Goal: Transaction & Acquisition: Purchase product/service

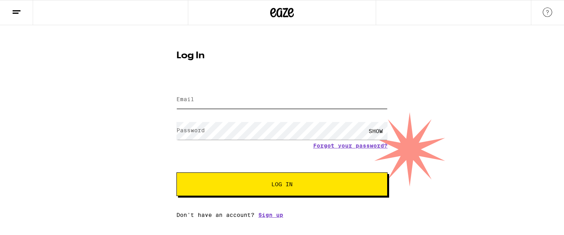
type input "[EMAIL_ADDRESS][DOMAIN_NAME]"
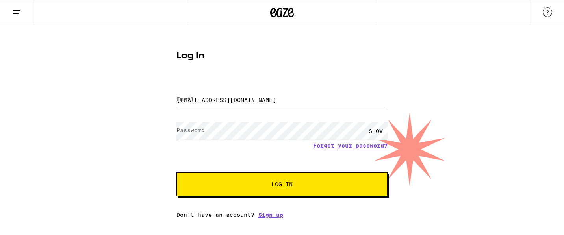
click at [356, 182] on button "Log In" at bounding box center [281, 185] width 211 height 24
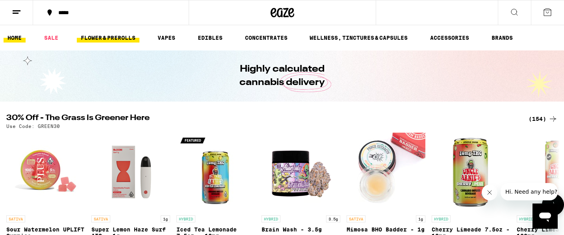
click at [109, 39] on link "FLOWER & PREROLLS" at bounding box center [108, 37] width 63 height 9
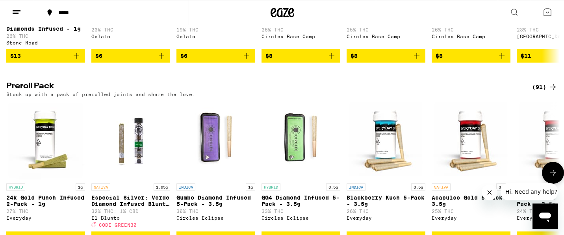
scroll to position [562, 0]
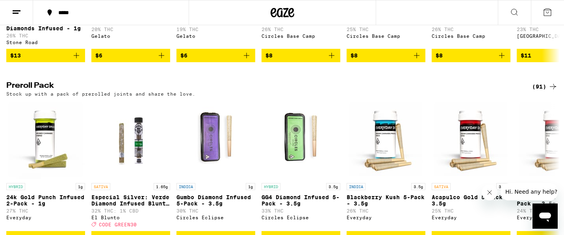
click at [547, 91] on div "(91)" at bounding box center [545, 86] width 26 height 9
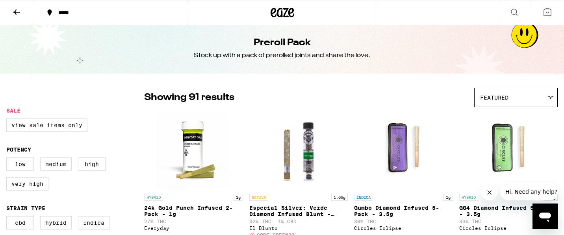
scroll to position [4, 0]
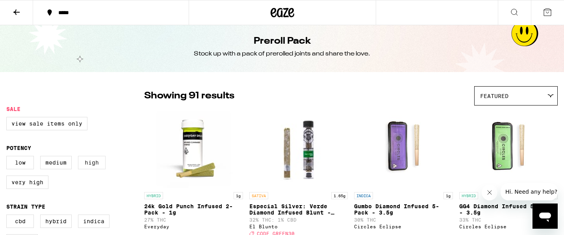
click at [93, 166] on label "High" at bounding box center [92, 162] width 28 height 13
click at [8, 158] on input "High" at bounding box center [8, 157] width 0 height 0
checkbox input "true"
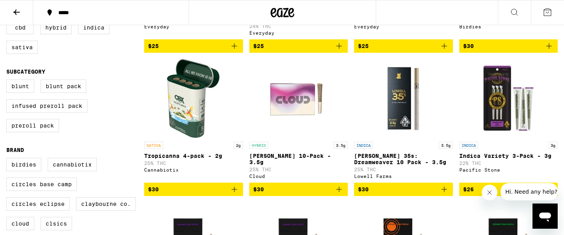
scroll to position [200, 0]
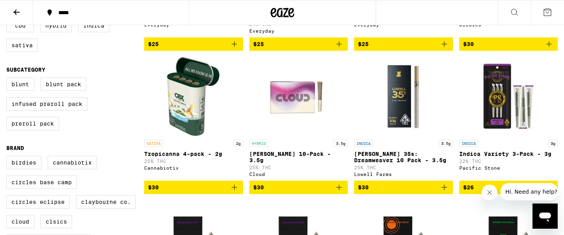
click at [445, 192] on icon "Add to bag" at bounding box center [444, 187] width 9 height 9
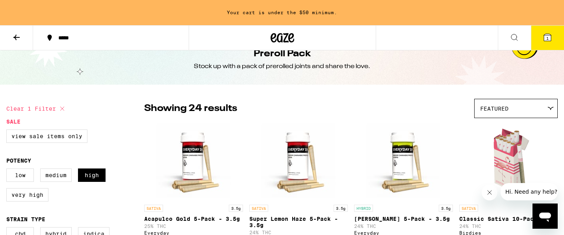
scroll to position [0, 0]
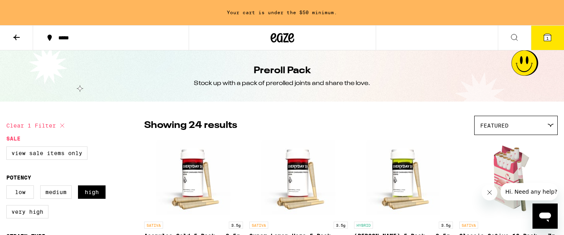
click at [11, 37] on button at bounding box center [16, 38] width 33 height 25
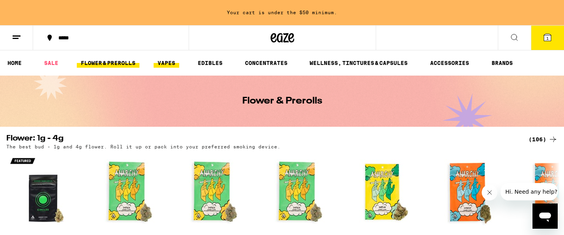
click at [167, 61] on link "VAPES" at bounding box center [167, 62] width 26 height 9
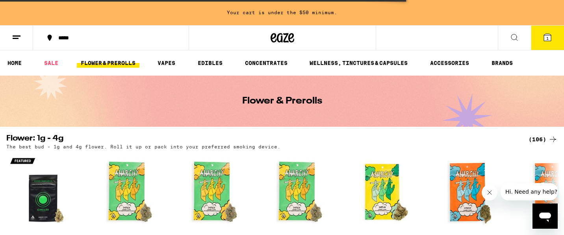
click at [103, 37] on div "*****" at bounding box center [115, 38] width 123 height 6
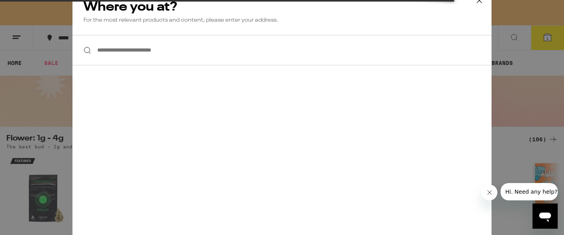
click at [110, 54] on input "**********" at bounding box center [281, 50] width 419 height 30
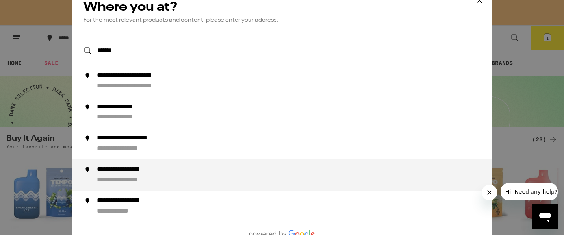
click at [126, 180] on div "**********" at bounding box center [131, 180] width 69 height 8
type input "**********"
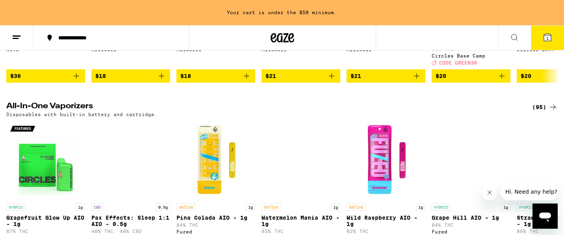
scroll to position [389, 0]
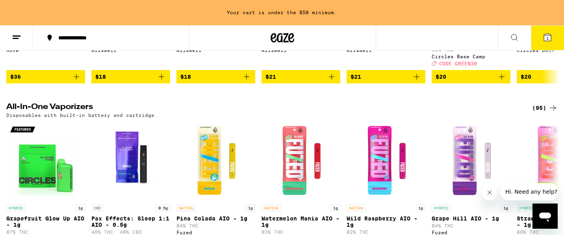
click at [540, 112] on div "(95)" at bounding box center [545, 107] width 26 height 9
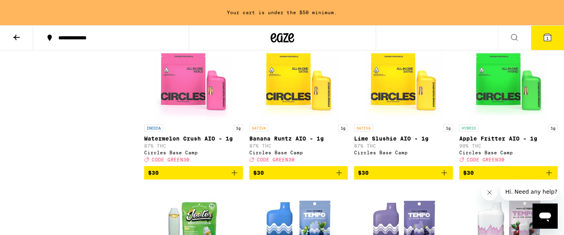
scroll to position [1226, 0]
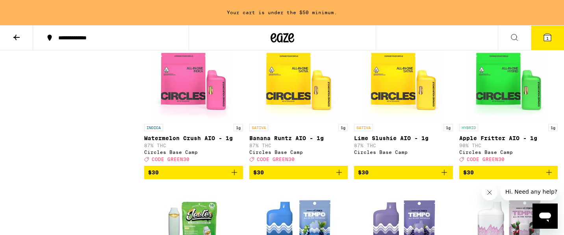
click at [231, 177] on icon "Add to bag" at bounding box center [234, 172] width 9 height 9
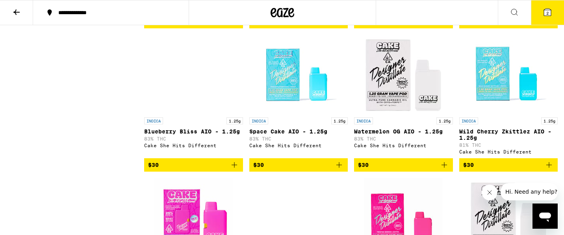
scroll to position [782, 0]
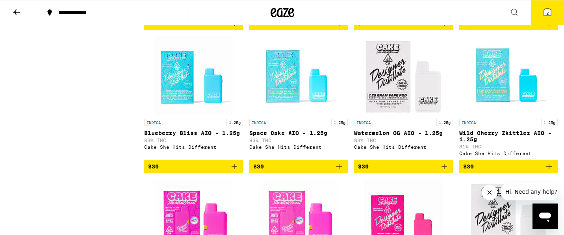
click at [338, 171] on icon "Add to bag" at bounding box center [338, 166] width 9 height 9
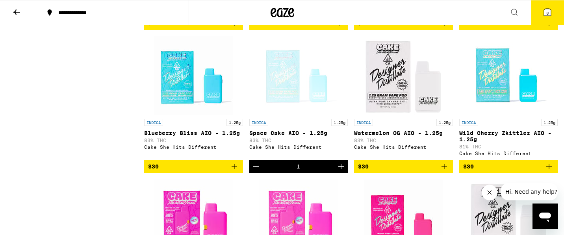
click at [552, 10] on button "3" at bounding box center [547, 12] width 33 height 24
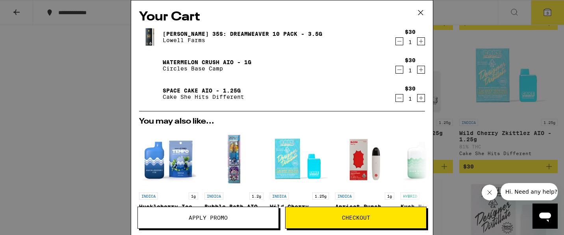
click at [481, 139] on div "Your Cart [PERSON_NAME] 35s: Dreamweaver 10 Pack - 3.5g [PERSON_NAME] Farms $30…" at bounding box center [282, 117] width 564 height 235
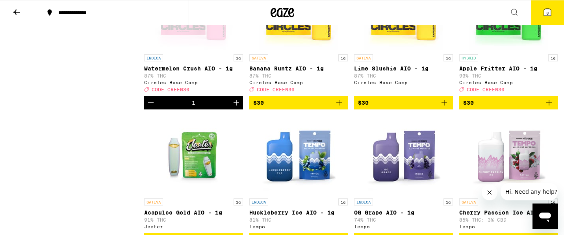
scroll to position [1270, 0]
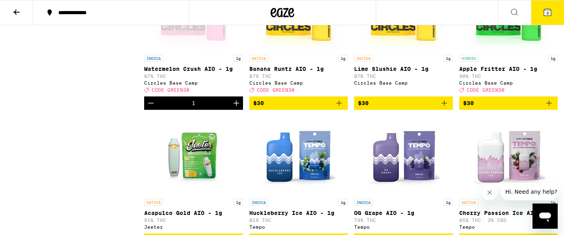
click at [545, 16] on icon at bounding box center [547, 11] width 9 height 9
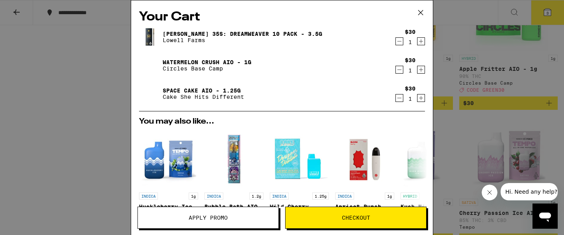
click at [206, 224] on button "Apply Promo" at bounding box center [207, 218] width 141 height 22
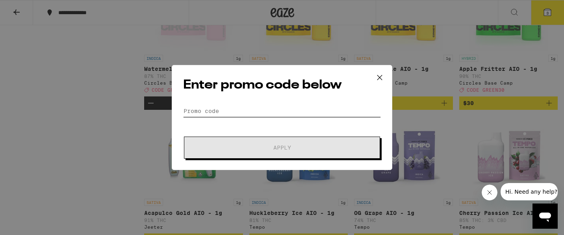
click at [244, 108] on input "Promo Code" at bounding box center [282, 111] width 198 height 12
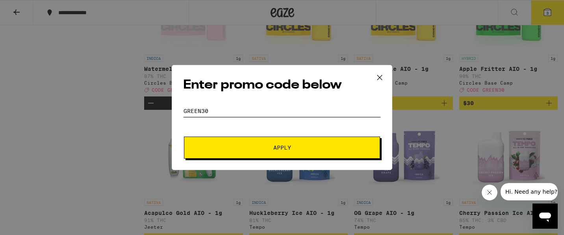
type input "green30"
click at [234, 149] on span "Apply" at bounding box center [282, 148] width 142 height 6
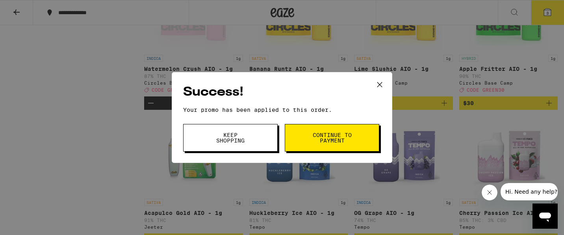
click at [346, 142] on span "Continue to payment" at bounding box center [332, 137] width 40 height 11
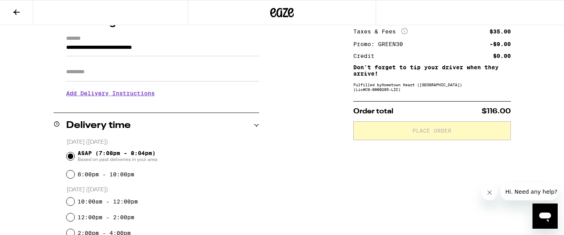
scroll to position [109, 0]
